Goal: Task Accomplishment & Management: Use online tool/utility

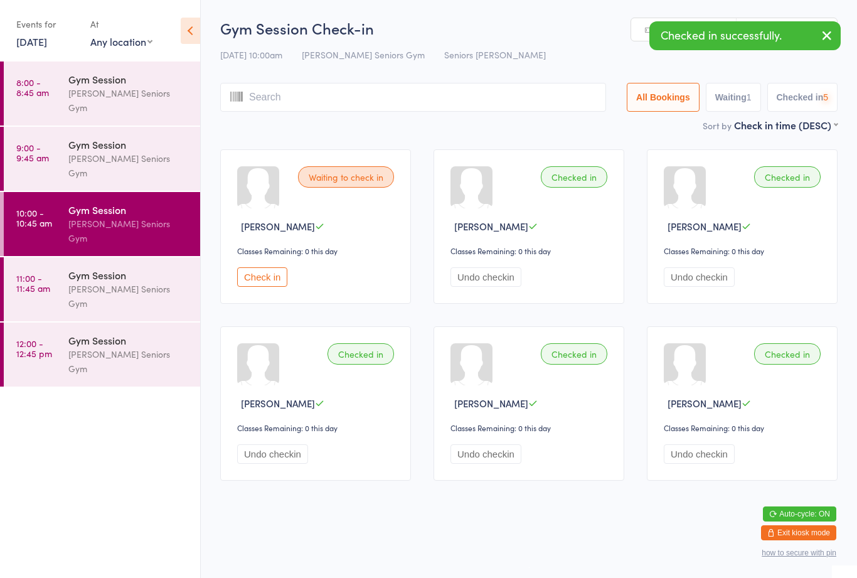
click at [321, 97] on input "search" at bounding box center [413, 97] width 386 height 29
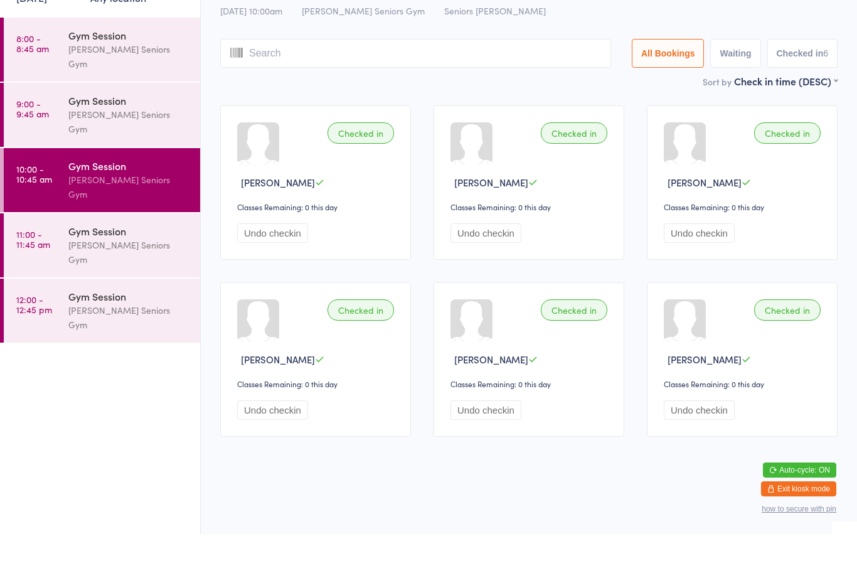
scroll to position [9, 0]
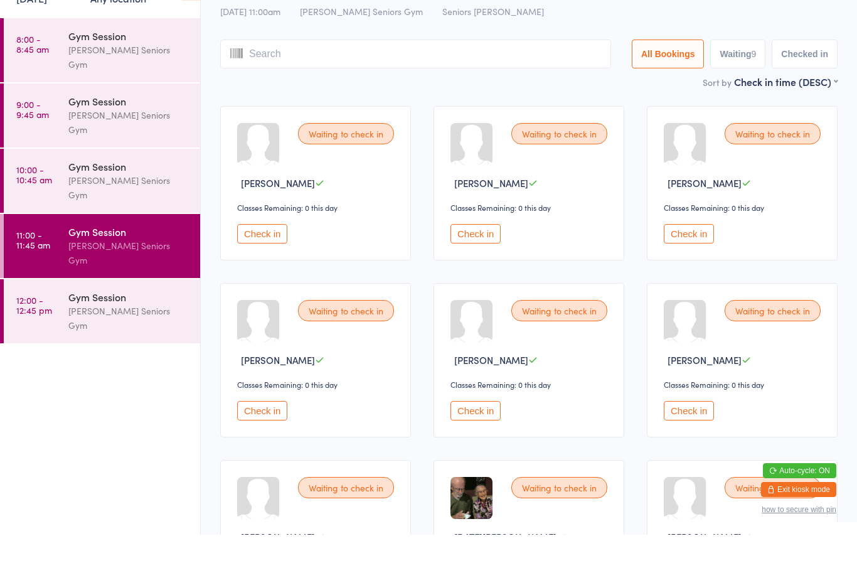
scroll to position [43, 0]
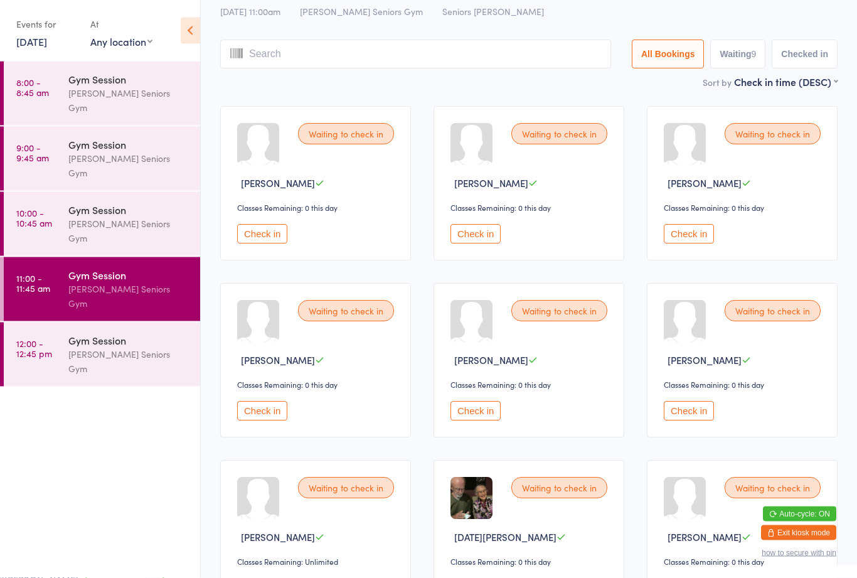
click at [153, 203] on div "Gym Session" at bounding box center [128, 210] width 121 height 14
click at [153, 268] on div "Gym Session" at bounding box center [128, 275] width 121 height 14
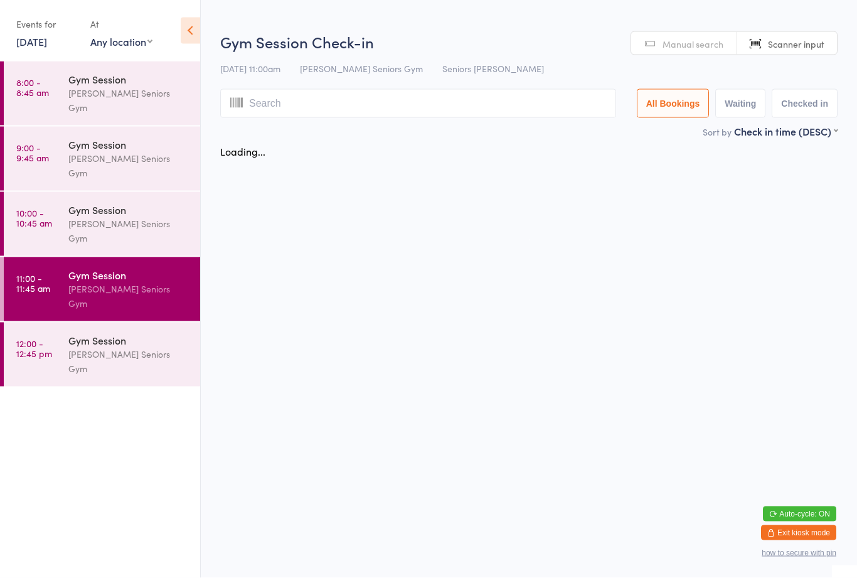
click at [144, 257] on div "Gym Session [PERSON_NAME] Seniors Gym" at bounding box center [134, 289] width 132 height 64
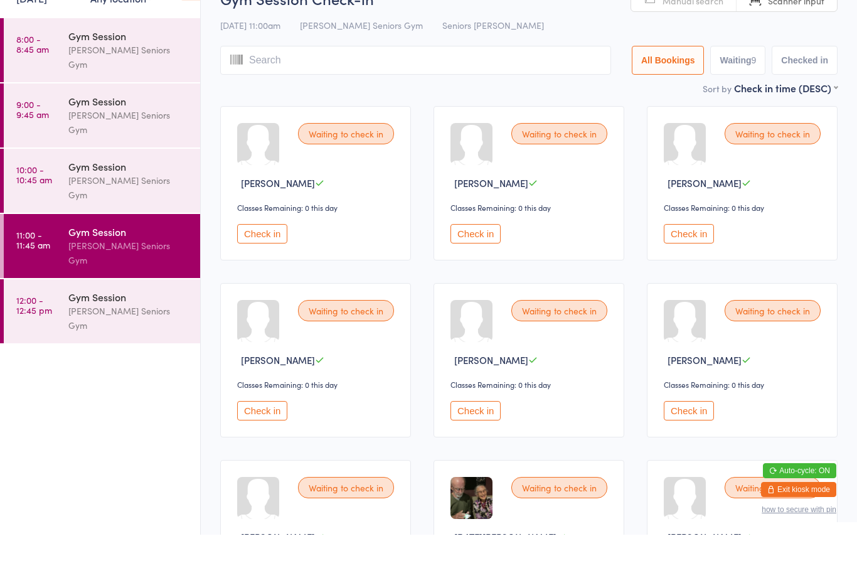
click at [151, 217] on div "[PERSON_NAME] Seniors Gym" at bounding box center [128, 231] width 121 height 29
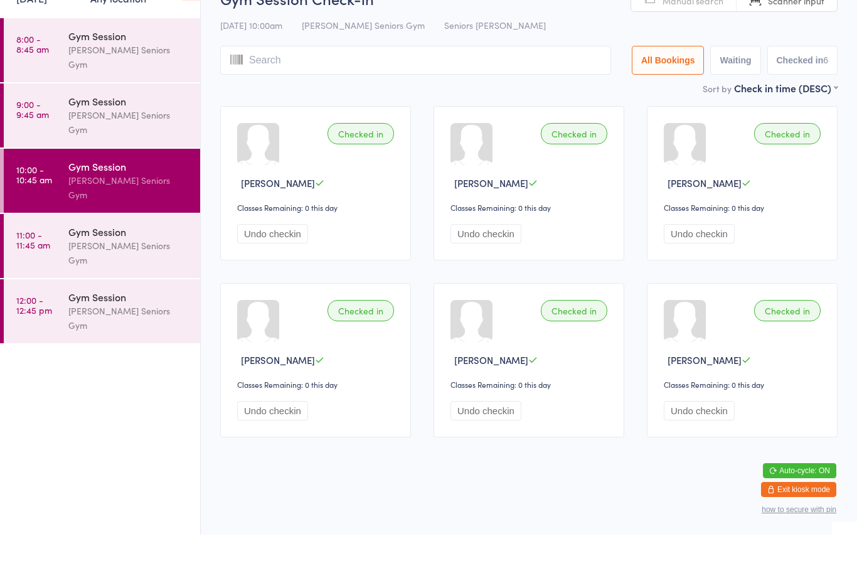
click at [165, 268] on div "Gym Session" at bounding box center [128, 275] width 121 height 14
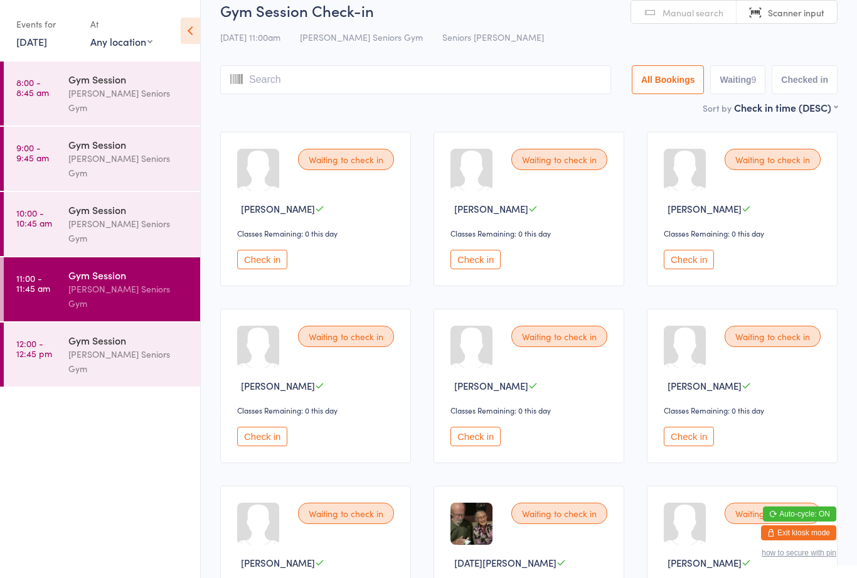
scroll to position [1, 0]
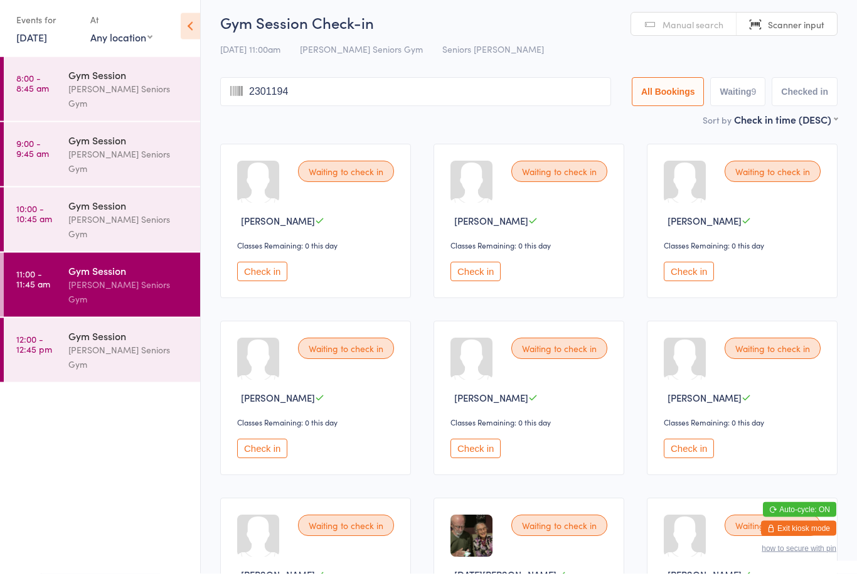
type input "23011949"
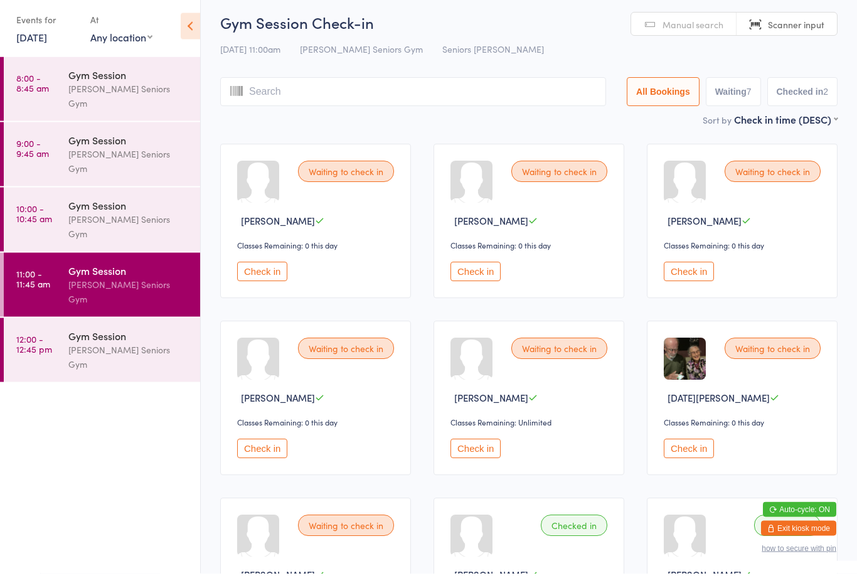
click at [675, 463] on button "Check in" at bounding box center [689, 453] width 50 height 19
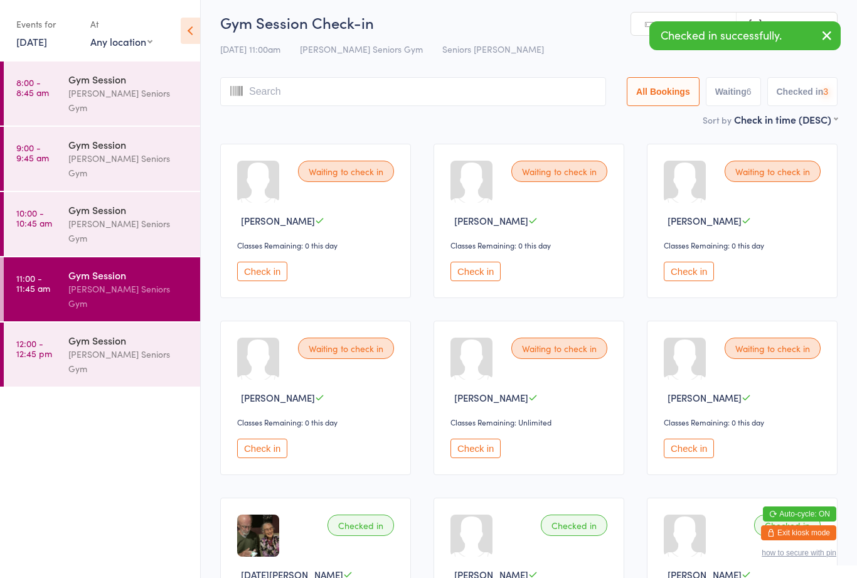
click at [514, 106] on input "search" at bounding box center [413, 91] width 386 height 29
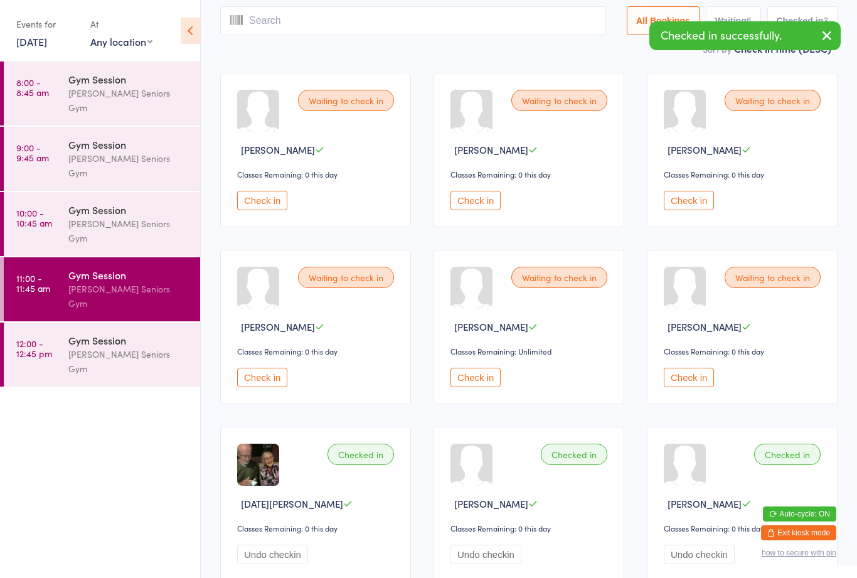
scroll to position [73, 0]
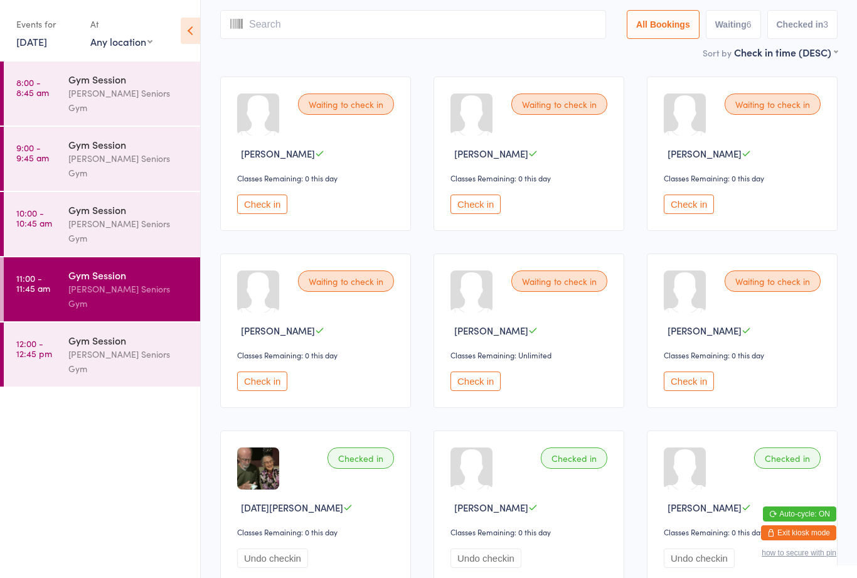
click at [687, 391] on button "Check in" at bounding box center [689, 381] width 50 height 19
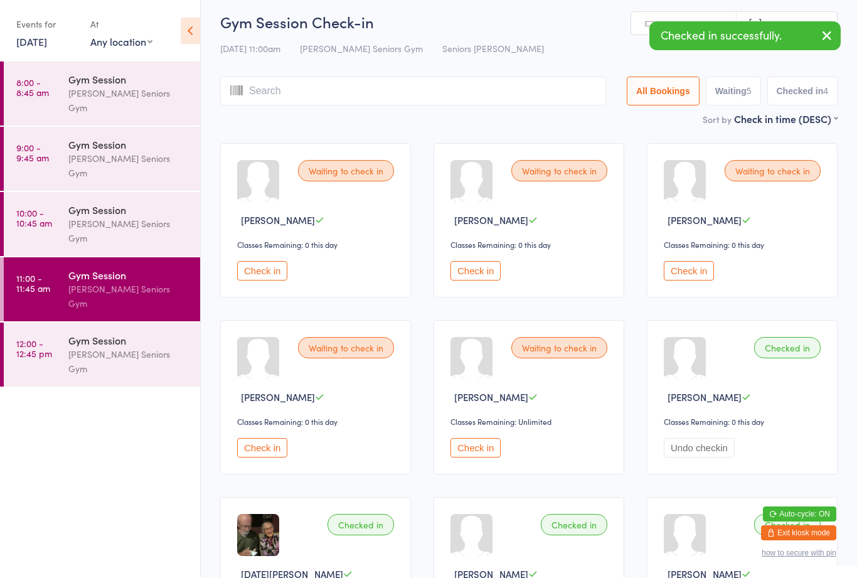
scroll to position [0, 0]
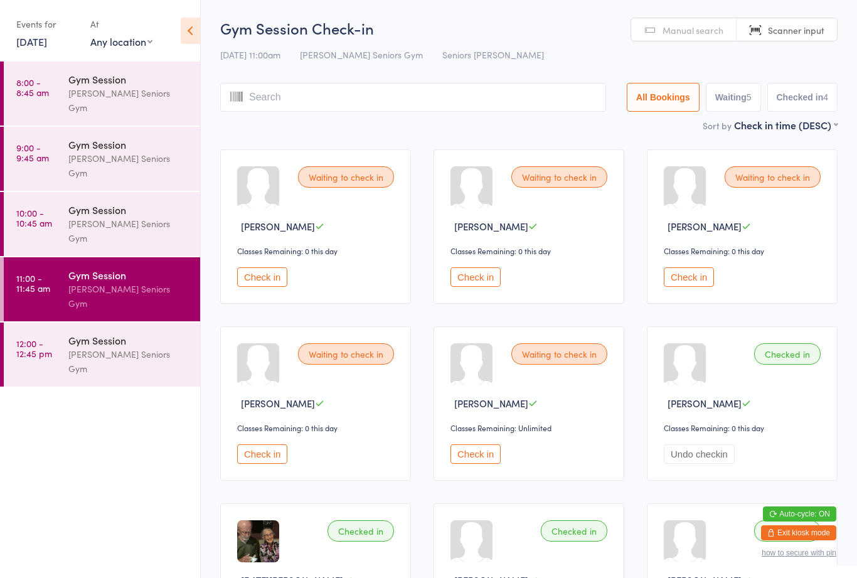
click at [338, 84] on input "search" at bounding box center [413, 97] width 386 height 29
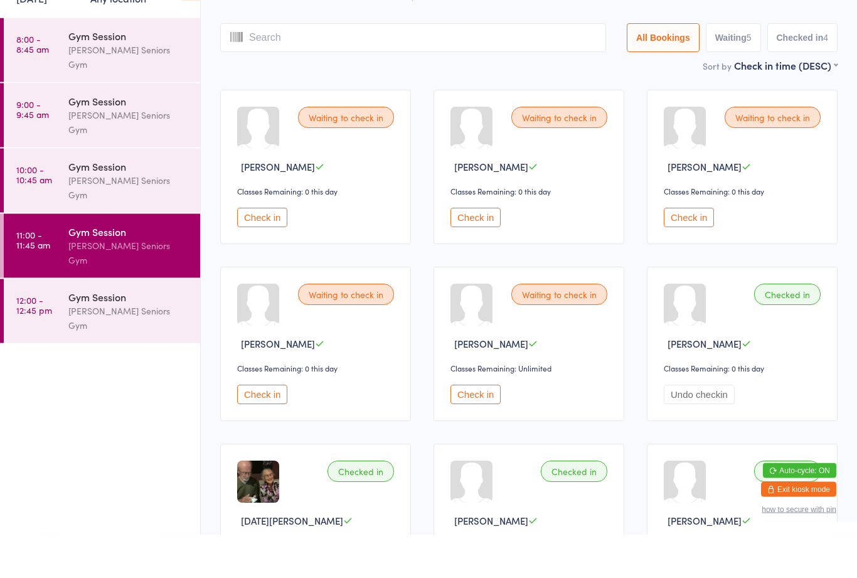
scroll to position [40, 0]
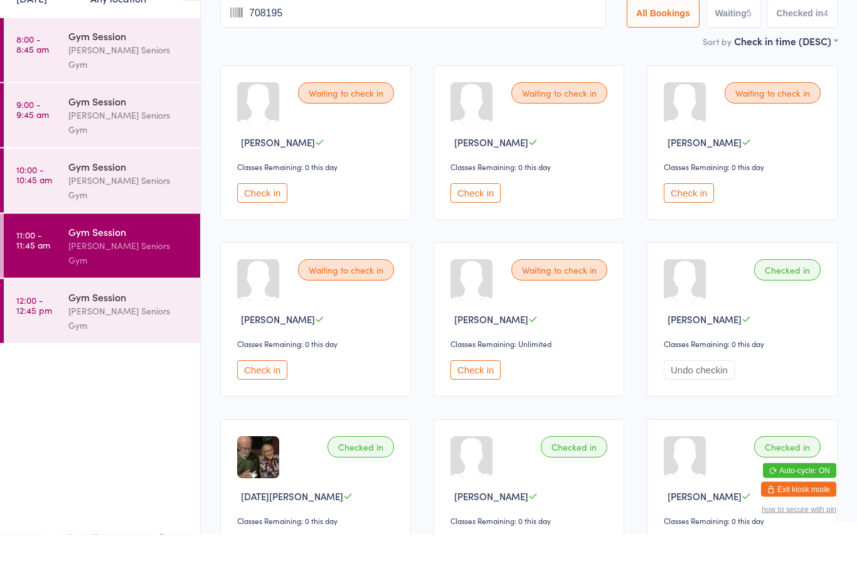
type input "7081954"
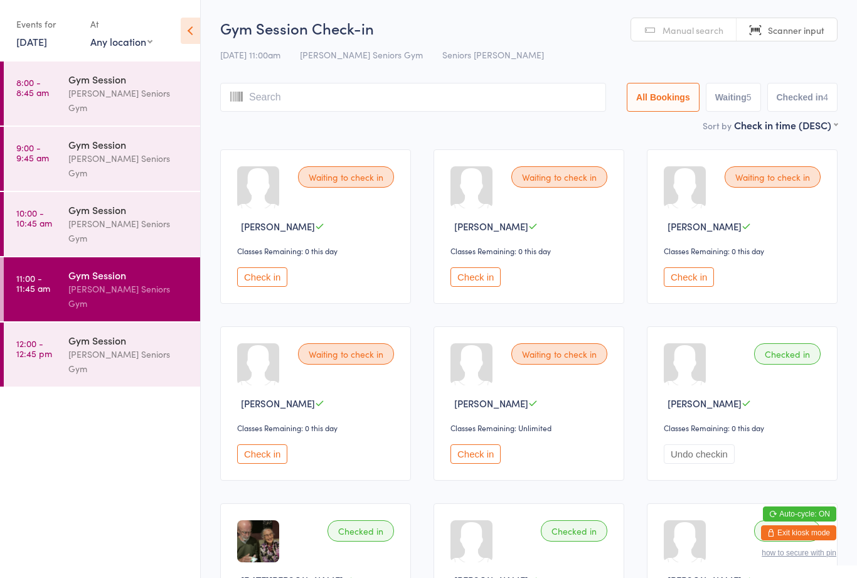
click at [458, 304] on div "Waiting to check in [PERSON_NAME] Classes Remaining: 0 this day Check in" at bounding box center [529, 226] width 191 height 154
click at [467, 287] on button "Check in" at bounding box center [476, 276] width 50 height 19
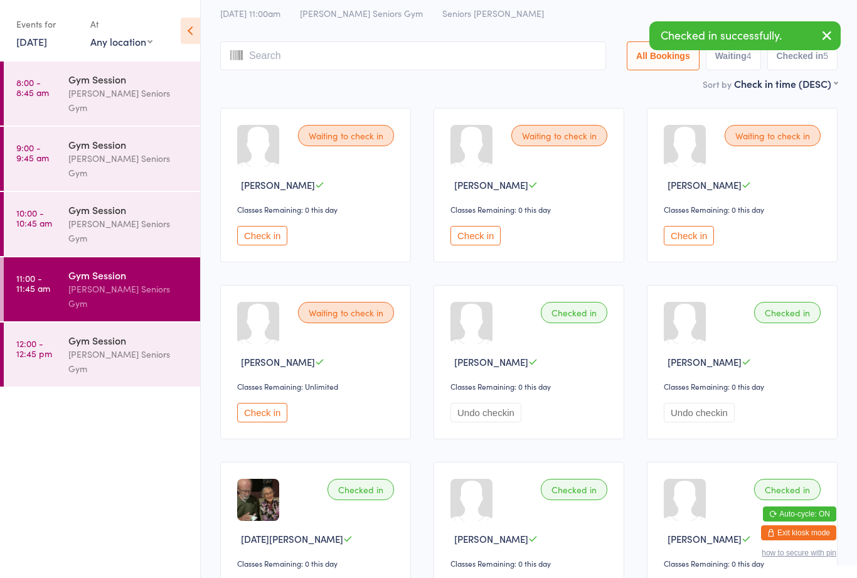
click at [331, 65] on input "search" at bounding box center [413, 55] width 386 height 29
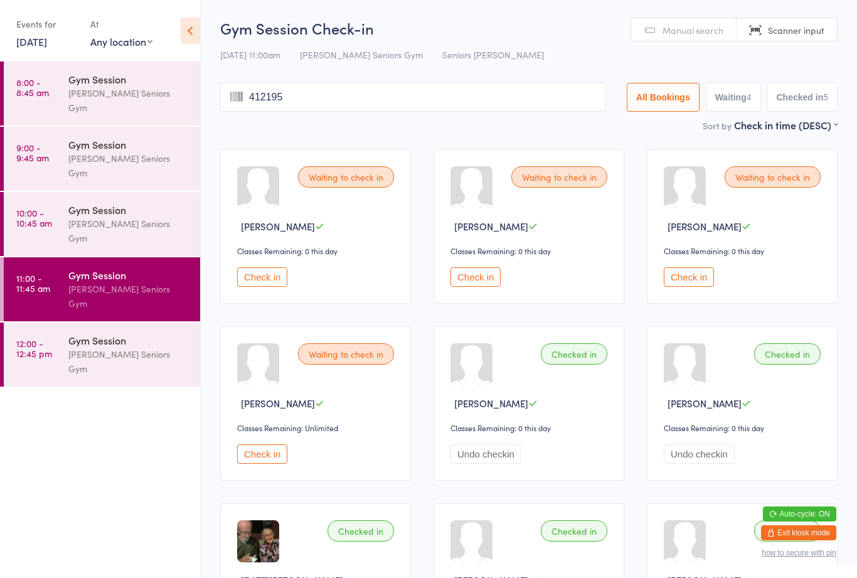
type input "4121952"
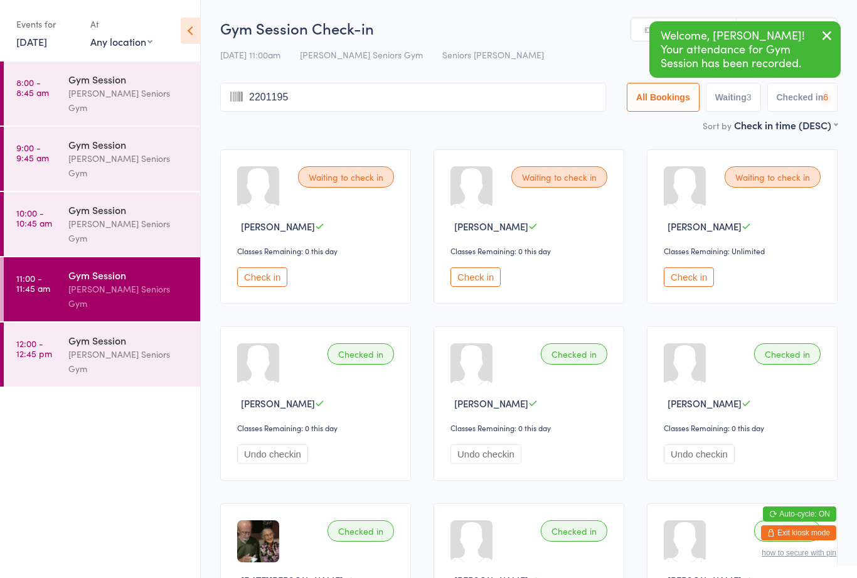
type input "22011952"
click at [485, 279] on button "Check in" at bounding box center [476, 276] width 50 height 19
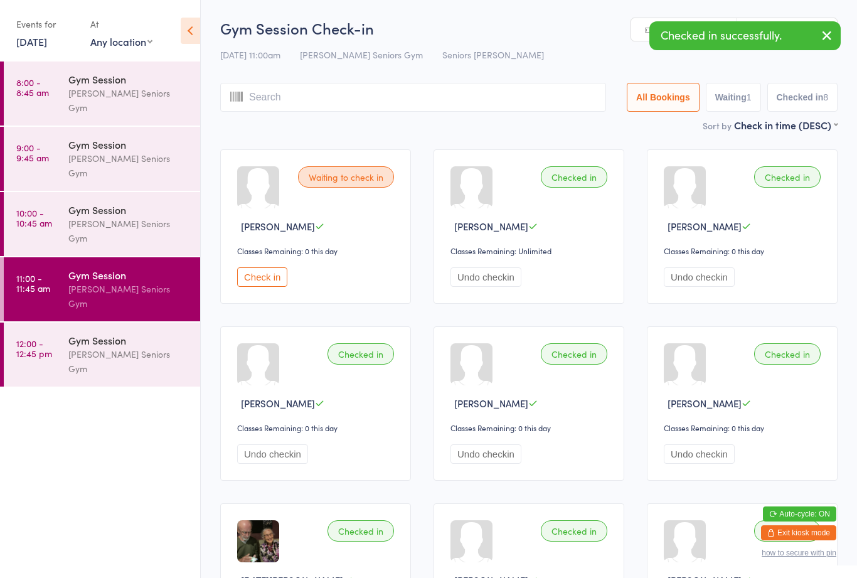
click at [269, 273] on button "Check in" at bounding box center [262, 276] width 50 height 19
click at [343, 97] on input "search" at bounding box center [415, 97] width 391 height 29
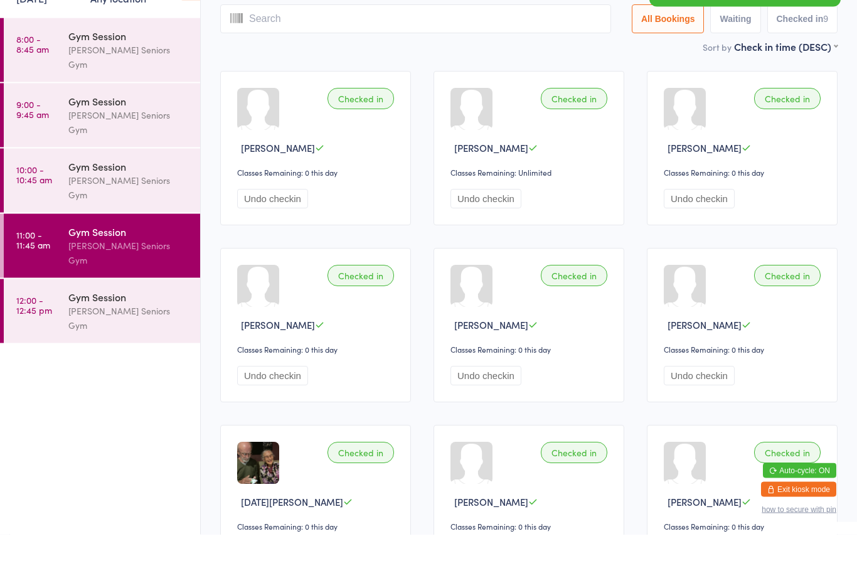
scroll to position [40, 0]
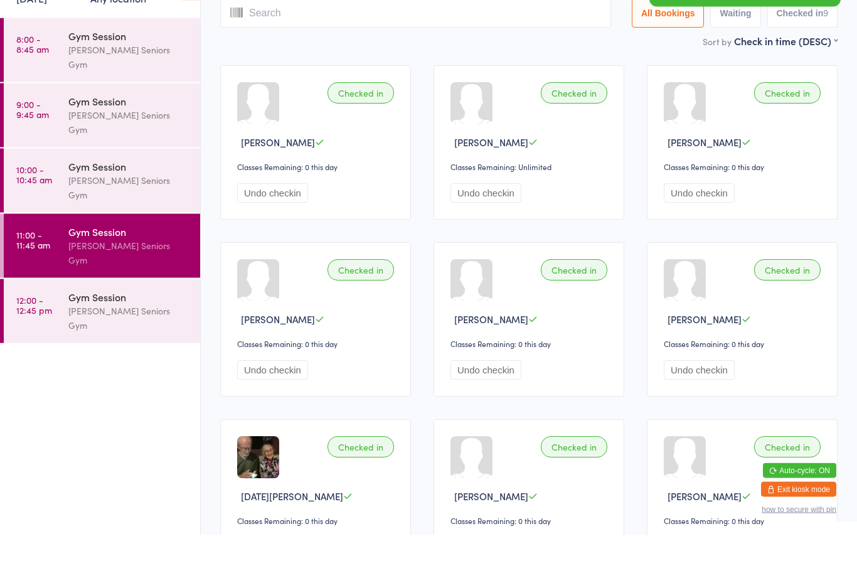
click at [478, 184] on div "Checked in [PERSON_NAME] Classes Remaining: Unlimited Undo checkin" at bounding box center [529, 186] width 191 height 154
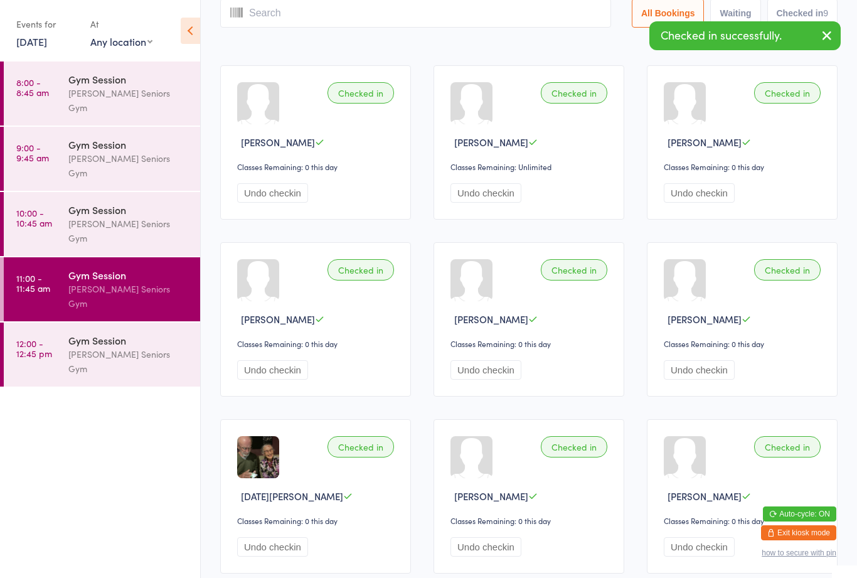
click at [343, 21] on input "search" at bounding box center [415, 13] width 391 height 29
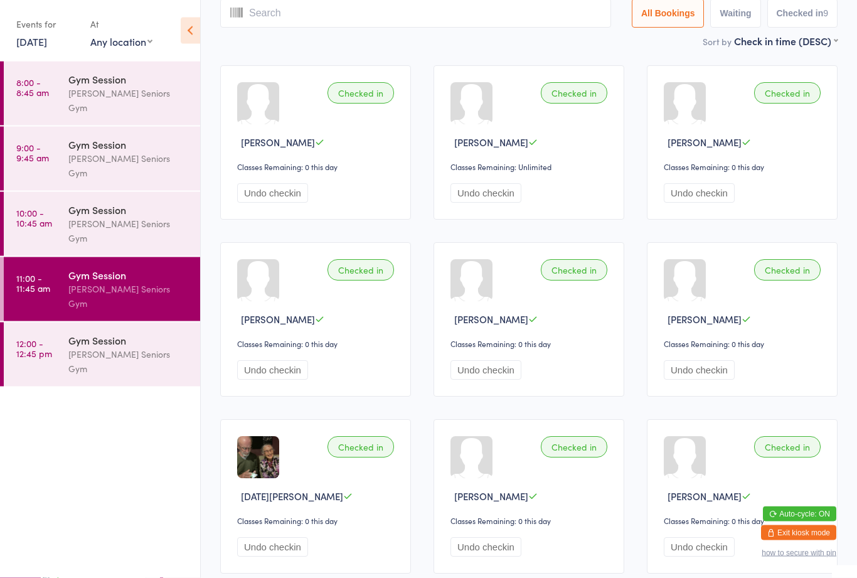
click at [483, 195] on button "Undo checkin" at bounding box center [486, 193] width 71 height 19
click at [409, 10] on input "search" at bounding box center [413, 13] width 386 height 29
type input "17121942"
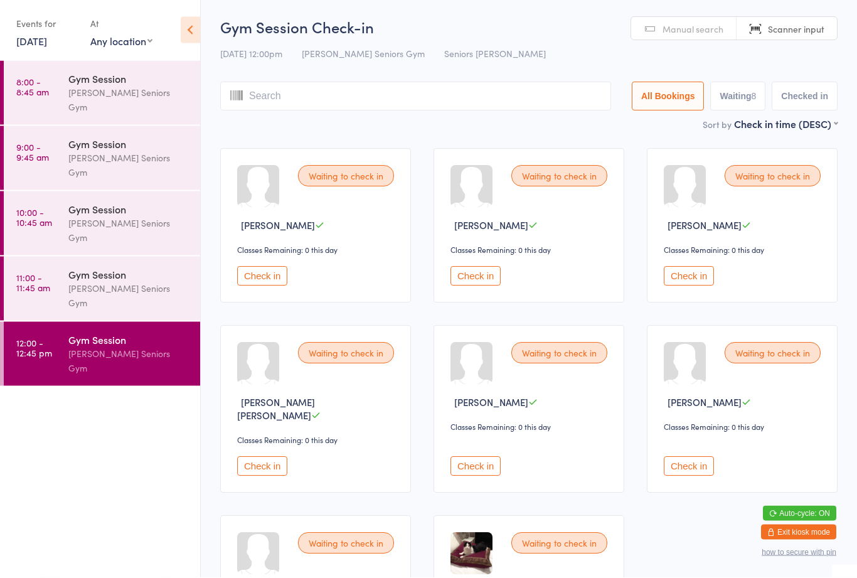
click at [144, 282] on div "[PERSON_NAME] Seniors Gym" at bounding box center [128, 296] width 121 height 29
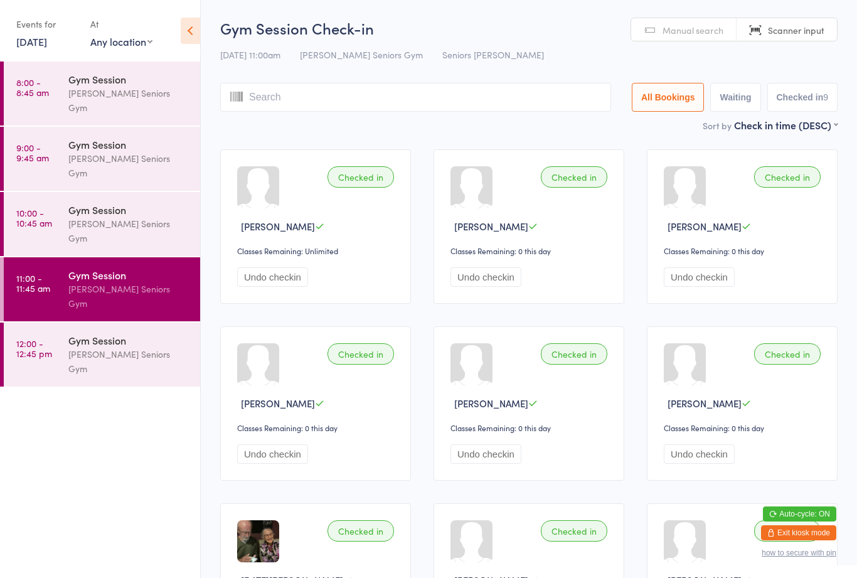
click at [159, 333] on div "Gym Session" at bounding box center [128, 340] width 121 height 14
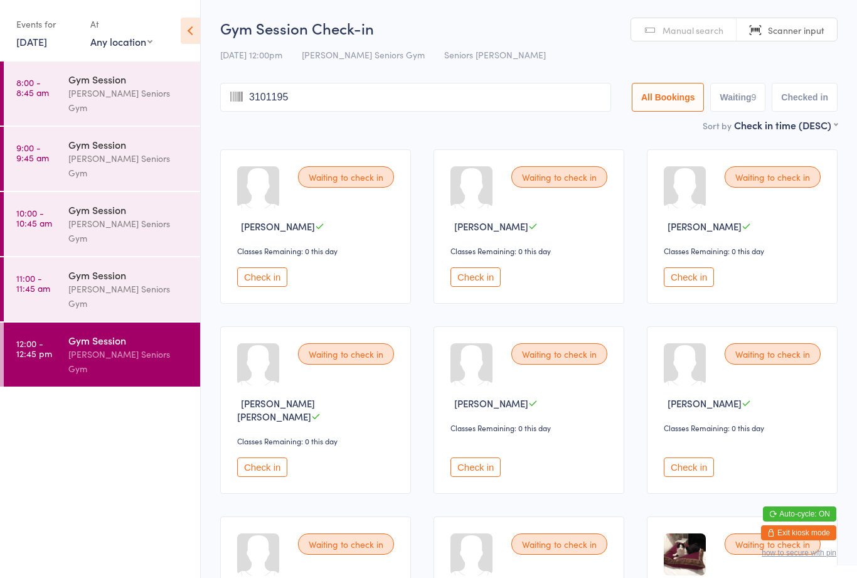
type input "31011952"
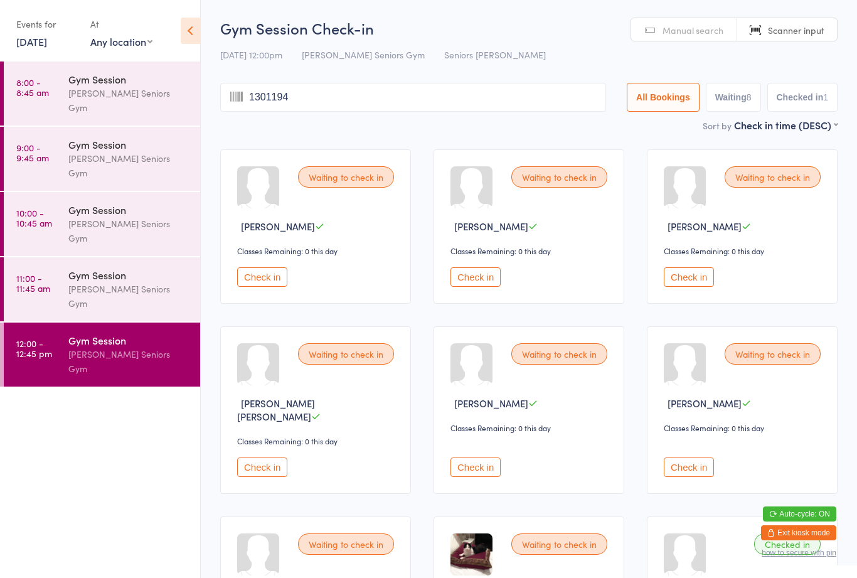
type input "13011946"
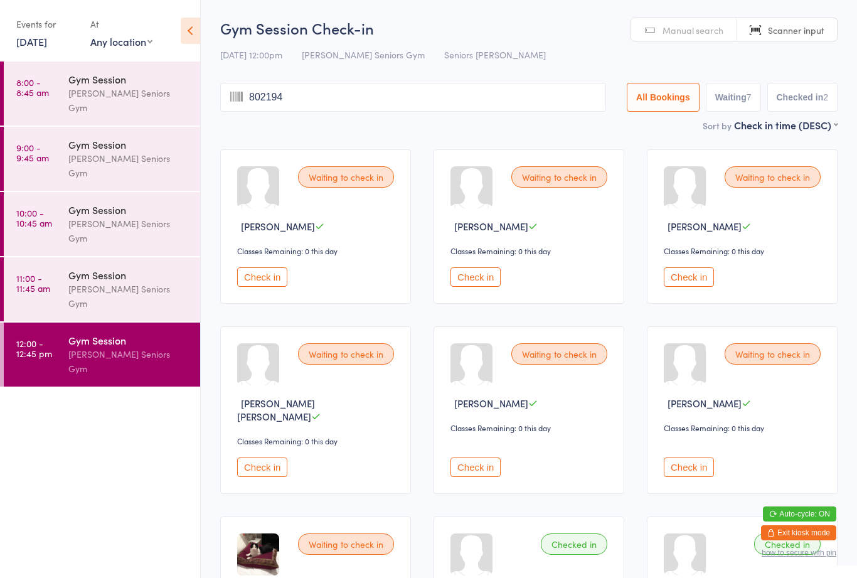
type input "8021940"
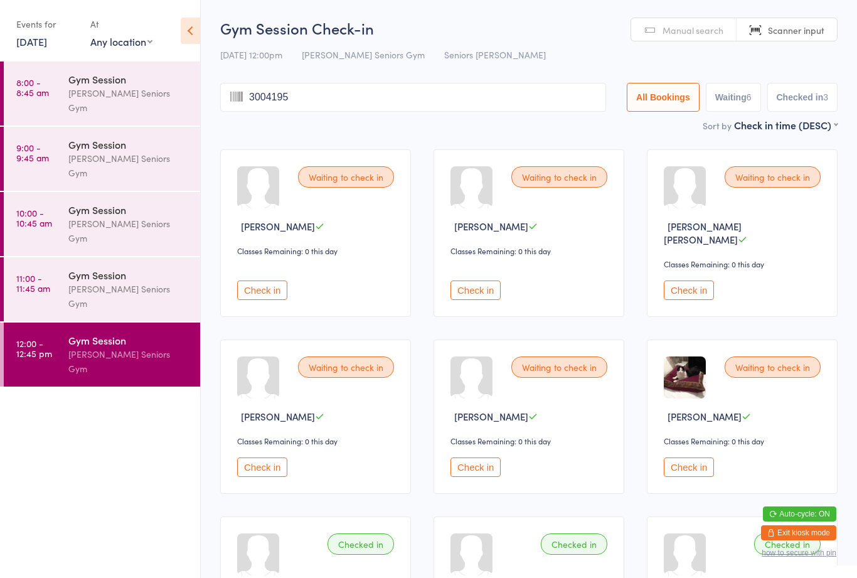
type input "30041950"
type input "27091948"
type input "831946"
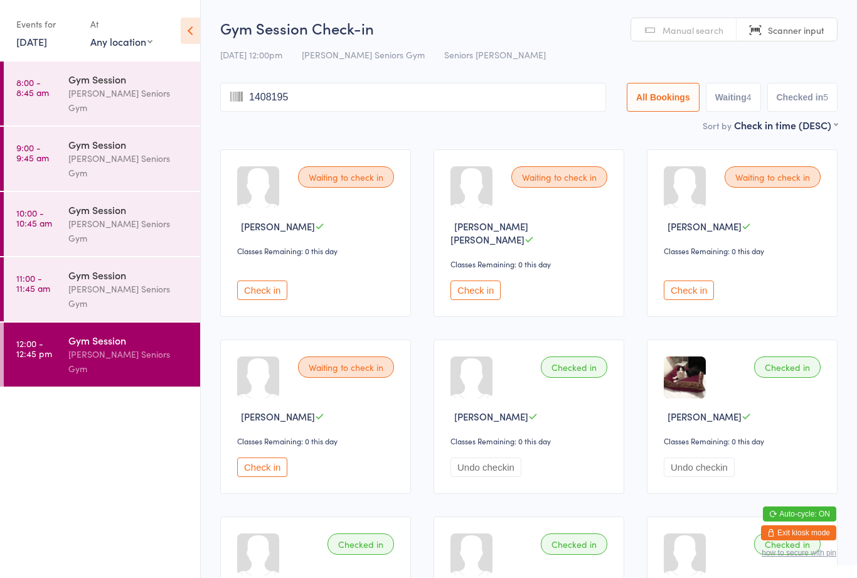
type input "14081950"
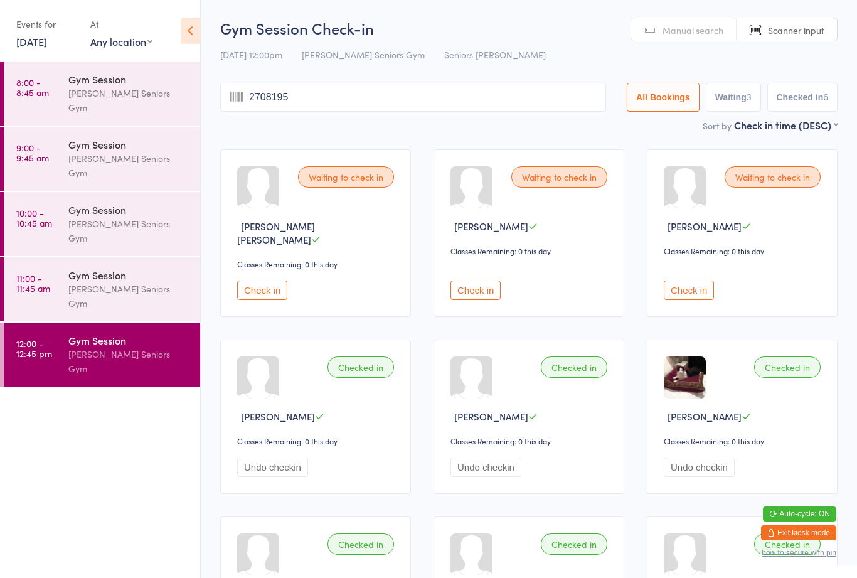
type input "27081950"
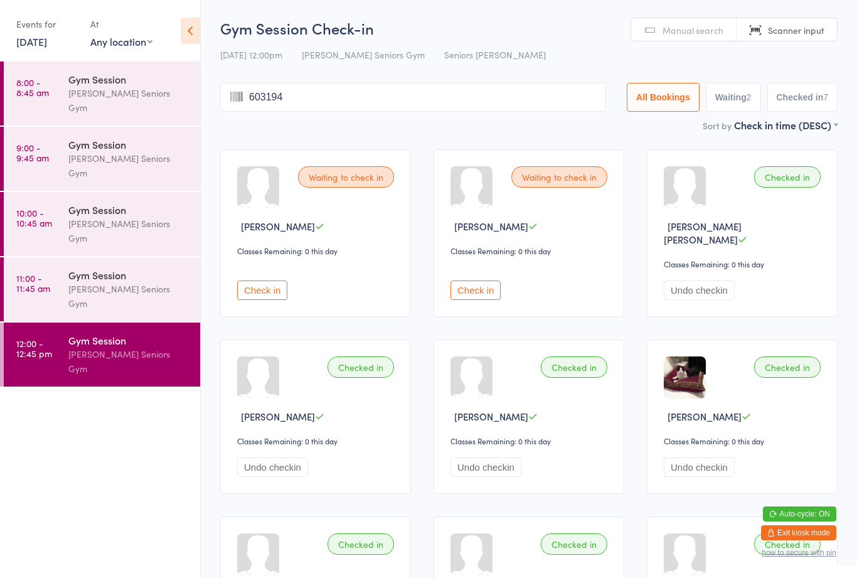
type input "6031944"
type input "30061950"
